Goal: Task Accomplishment & Management: Complete application form

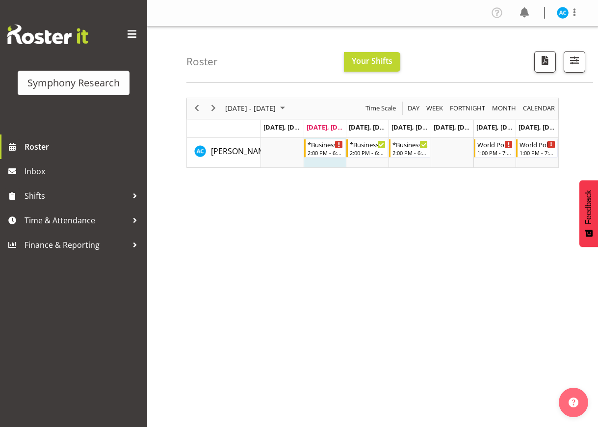
click at [254, 297] on div "[DATE] - [DATE] [DATE] Day Week Fortnight Month calendar Month Agenda Time Scal…" at bounding box center [392, 286] width 412 height 392
click at [100, 219] on span "Time & Attendance" at bounding box center [76, 220] width 103 height 15
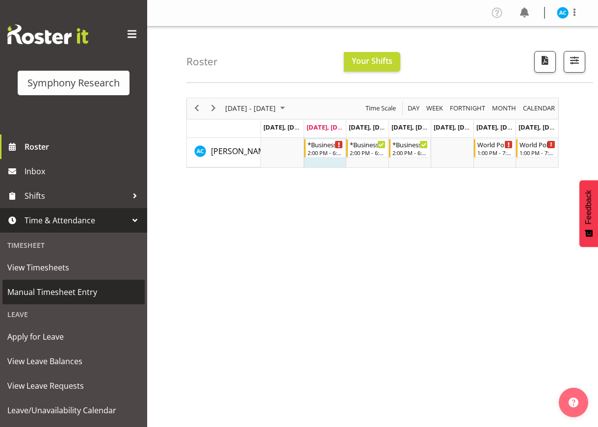
click at [86, 295] on span "Manual Timesheet Entry" at bounding box center [73, 292] width 132 height 15
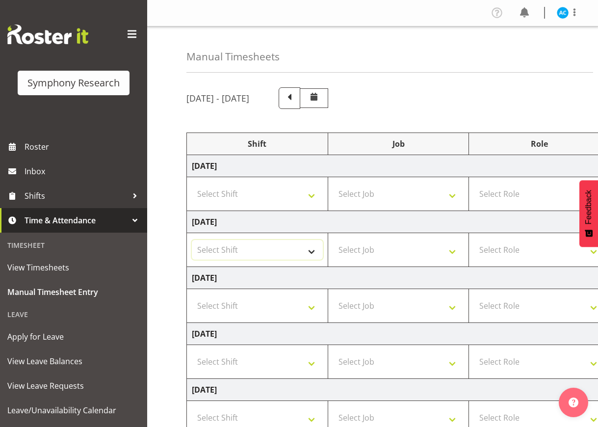
click at [221, 246] on select "Select Shift !!Weekend Residential (Roster IT Shift Label) *Business 9/10am ~ 4…" at bounding box center [257, 250] width 131 height 20
select select "26078"
click at [192, 240] on select "Select Shift !!Weekend Residential (Roster IT Shift Label) *Business 9/10am ~ 4…" at bounding box center [257, 250] width 131 height 20
click at [351, 240] on select "Select Job 550060 IF Admin 553492 World Poll Aus Wave 2 Main 2025 553493 World …" at bounding box center [398, 250] width 131 height 20
select select "10499"
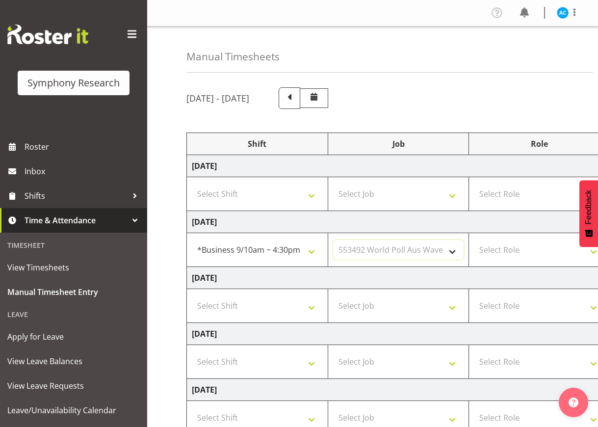
click at [333, 240] on select "Select Job 550060 IF Admin 553492 World Poll Aus Wave 2 Main 2025 553493 World …" at bounding box center [398, 250] width 131 height 20
click at [498, 250] on select "Select Role Briefing Interviewing" at bounding box center [539, 250] width 131 height 20
select select "47"
click at [474, 240] on select "Select Role Briefing Interviewing" at bounding box center [539, 250] width 131 height 20
click at [574, 124] on div "[DATE] - [DATE] Shift Job Role Start Time End Time Total [DATE] Select Shift !!…" at bounding box center [392, 340] width 412 height 521
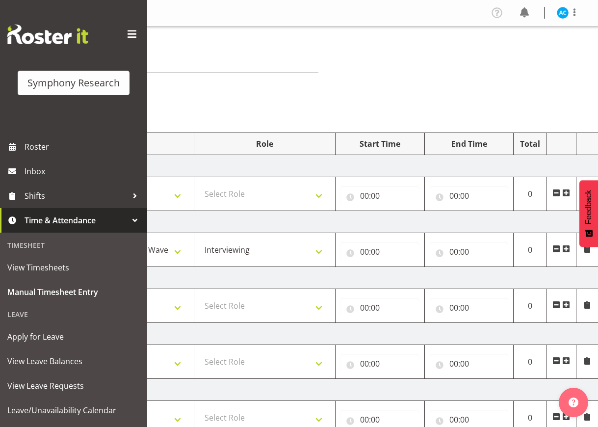
scroll to position [0, 275]
click at [368, 251] on input "00:00" at bounding box center [379, 252] width 79 height 20
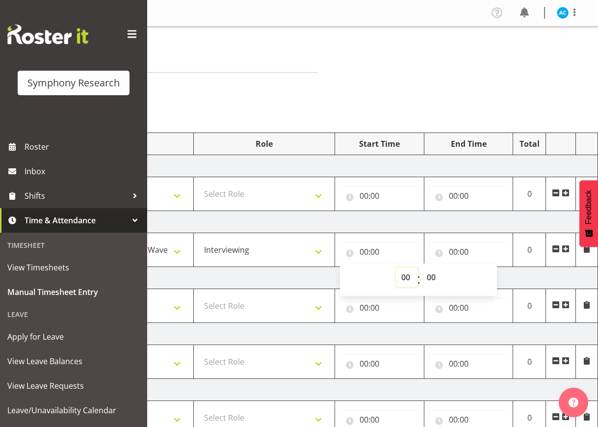
click at [405, 276] on select "00 01 02 03 04 05 06 07 08 09 10 11 12 13 14 15 16 17 18 19 20 21 22 23" at bounding box center [407, 277] width 22 height 20
select select "14"
click at [396, 267] on select "00 01 02 03 04 05 06 07 08 09 10 11 12 13 14 15 16 17 18 19 20 21 22 23" at bounding box center [407, 277] width 22 height 20
type input "14:00"
click at [452, 252] on input "00:00" at bounding box center [468, 252] width 79 height 20
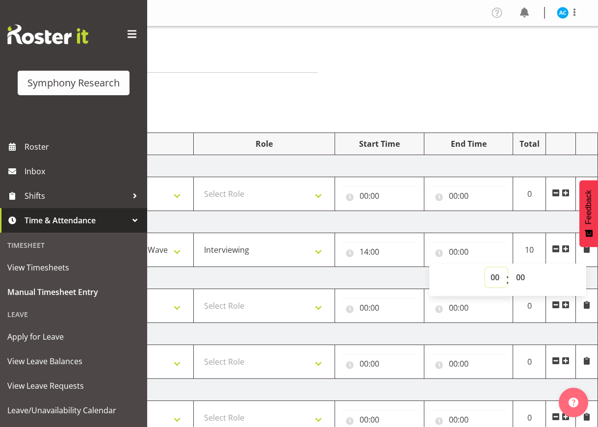
click at [493, 277] on select "00 01 02 03 04 05 06 07 08 09 10 11 12 13 14 15 16 17 18 19 20 21 22 23" at bounding box center [496, 277] width 22 height 20
select select "18"
click at [485, 267] on select "00 01 02 03 04 05 06 07 08 09 10 11 12 13 14 15 16 17 18 19 20 21 22 23" at bounding box center [496, 277] width 22 height 20
type input "18:00"
click at [500, 118] on div "Manual Timesheets [DATE] - [DATE] Shift Job Role Start Time End Time Total [DAT…" at bounding box center [372, 313] width 451 height 575
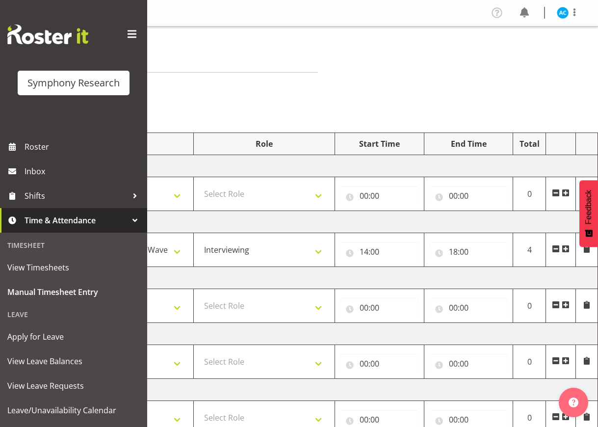
scroll to position [184, 0]
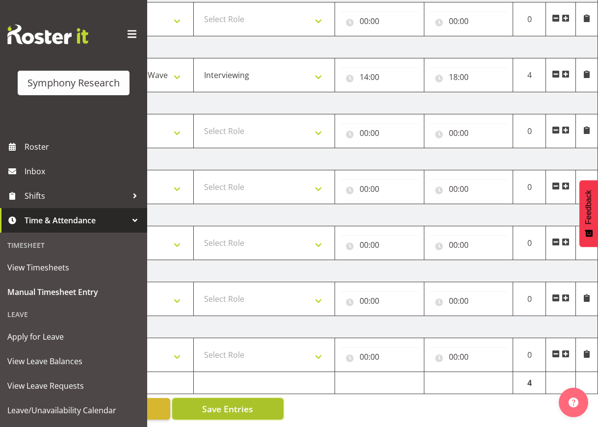
click at [238, 402] on span "Save Entries" at bounding box center [227, 408] width 51 height 13
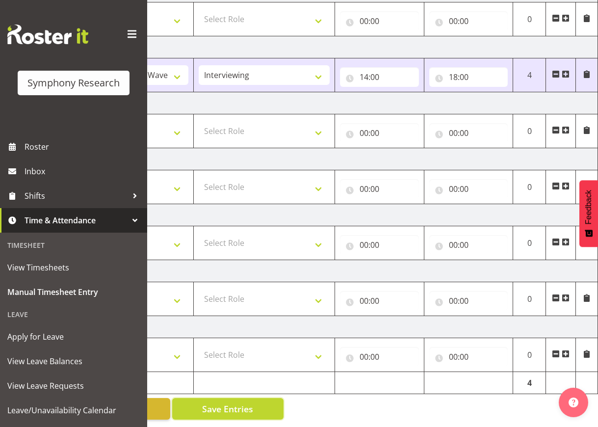
scroll to position [0, 0]
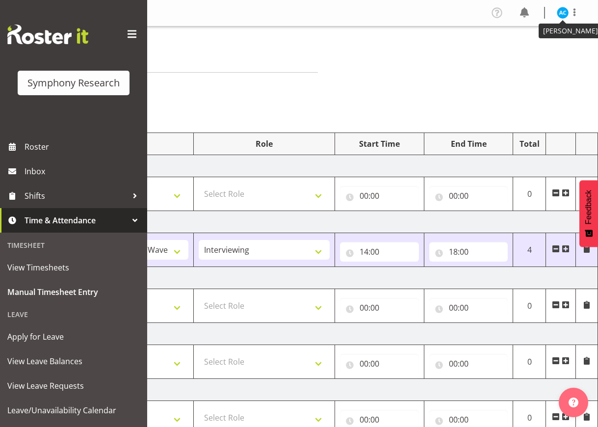
click at [561, 15] on img at bounding box center [563, 13] width 12 height 12
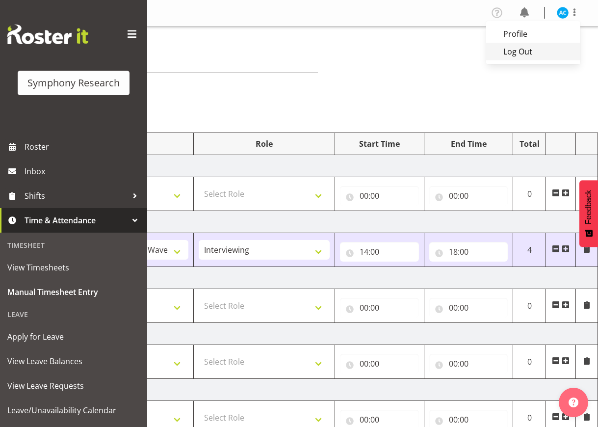
click at [535, 50] on link "Log Out" at bounding box center [533, 52] width 94 height 18
